Goal: Task Accomplishment & Management: Manage account settings

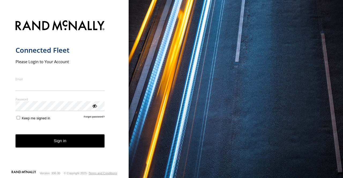
click at [37, 84] on input "Email" at bounding box center [60, 86] width 89 height 10
type input "**********"
click at [46, 140] on button "Sign in" at bounding box center [60, 141] width 89 height 13
